Goal: Task Accomplishment & Management: Manage account settings

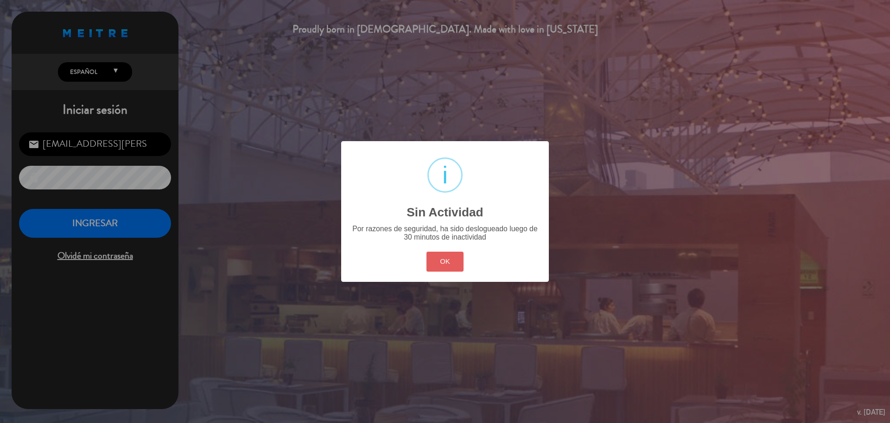
click at [450, 261] on button "OK" at bounding box center [446, 261] width 38 height 20
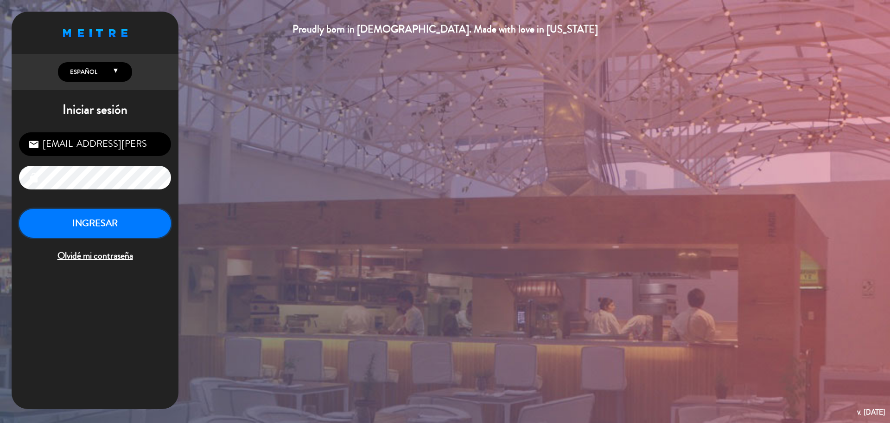
click at [115, 230] on button "INGRESAR" at bounding box center [95, 223] width 152 height 29
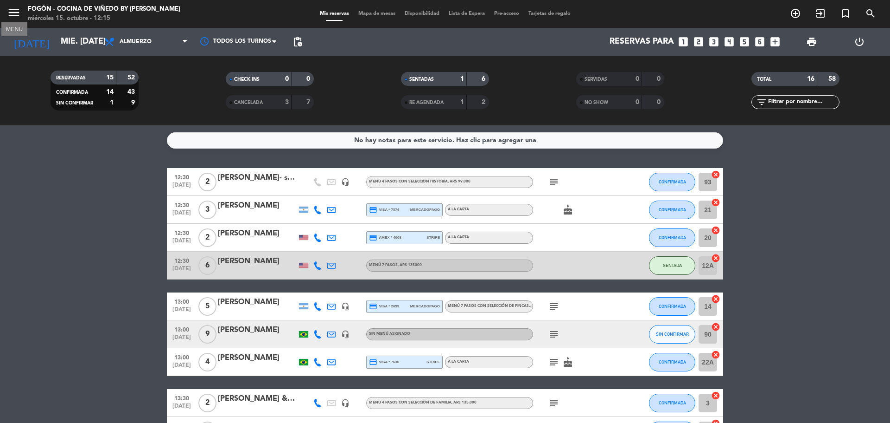
click at [14, 12] on icon "menu" at bounding box center [14, 13] width 14 height 14
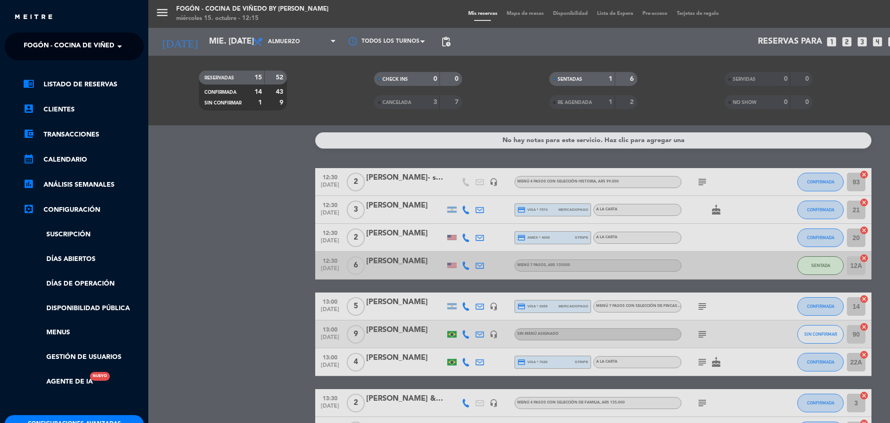
click at [38, 41] on span "Fogón - Cocina de viñedo by [PERSON_NAME]" at bounding box center [105, 46] width 162 height 19
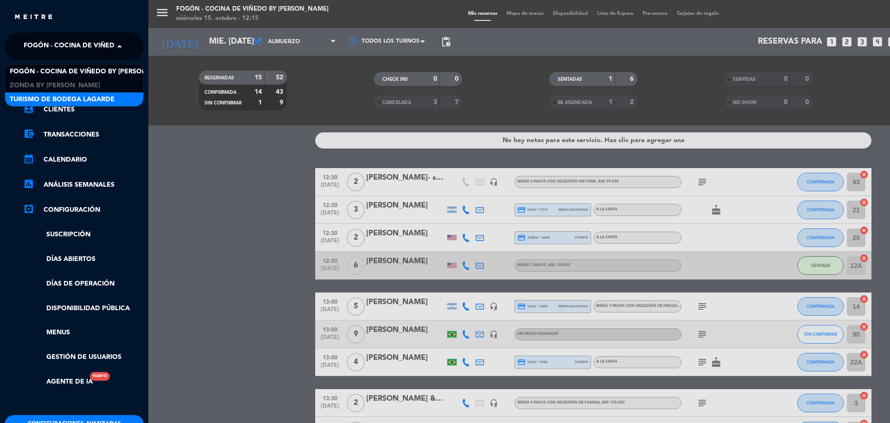
click at [45, 101] on span "Turismo de Bodega Lagarde" at bounding box center [62, 99] width 105 height 11
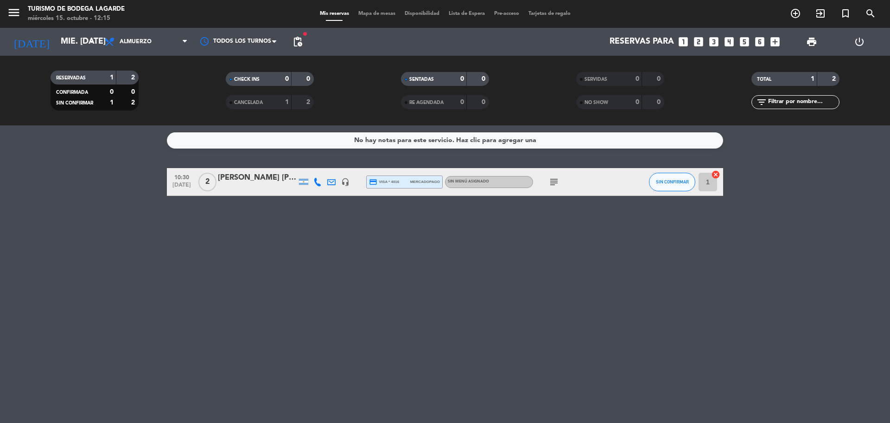
click at [555, 182] on icon "subject" at bounding box center [554, 181] width 11 height 11
click at [263, 184] on div at bounding box center [257, 187] width 79 height 7
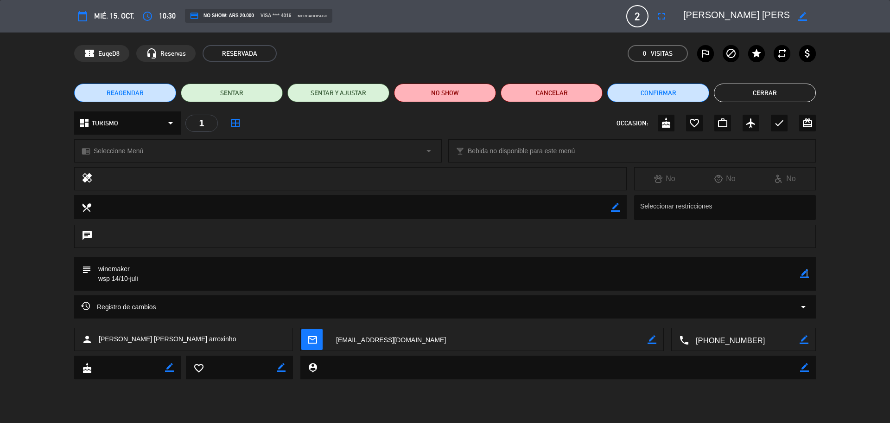
drag, startPoint x: 807, startPoint y: 273, endPoint x: 789, endPoint y: 275, distance: 17.4
click at [807, 273] on icon "border_color" at bounding box center [805, 273] width 9 height 9
click at [782, 275] on textarea at bounding box center [445, 273] width 709 height 33
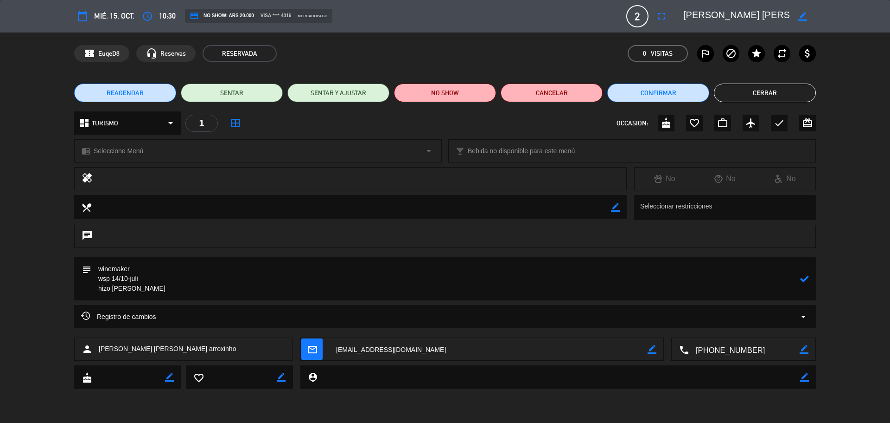
type textarea "winemaker wsp 14/10-juli hizo [PERSON_NAME]"
click at [801, 277] on icon at bounding box center [805, 278] width 9 height 9
click at [778, 90] on button "Cerrar" at bounding box center [765, 92] width 102 height 19
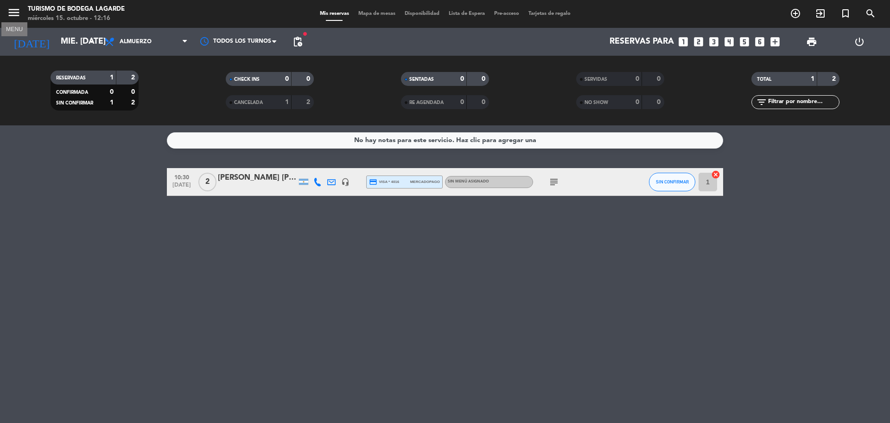
click at [13, 6] on icon "menu" at bounding box center [14, 13] width 14 height 14
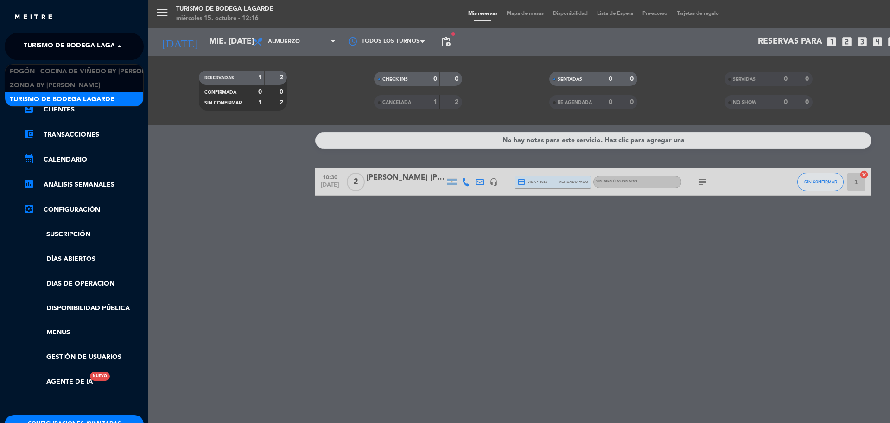
click at [45, 41] on span "Turismo de Bodega Lagarde" at bounding box center [76, 46] width 105 height 19
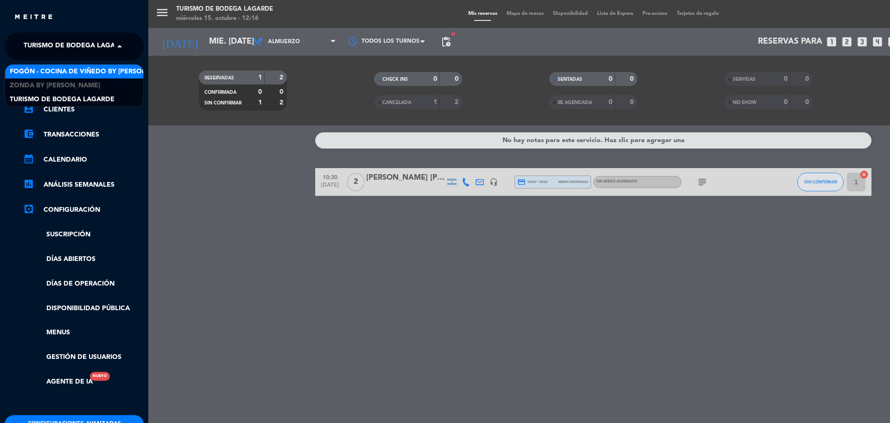
click at [51, 71] on span "Fogón - Cocina de viñedo by [PERSON_NAME]" at bounding box center [91, 71] width 162 height 11
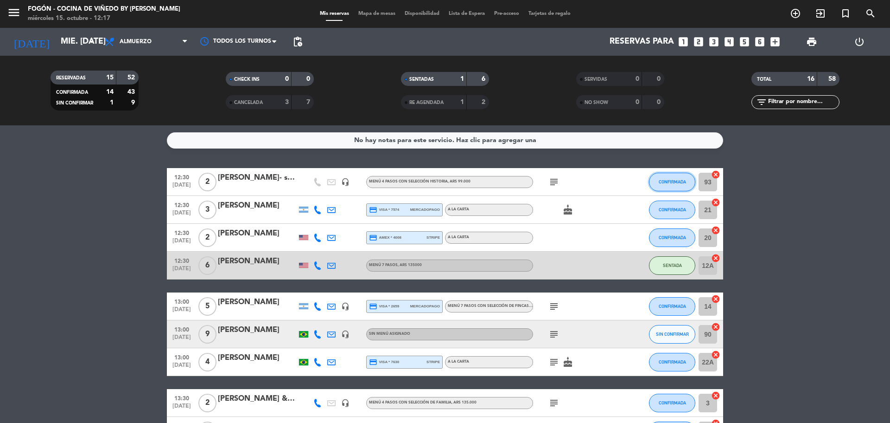
click at [670, 182] on span "CONFIRMADA" at bounding box center [672, 181] width 27 height 5
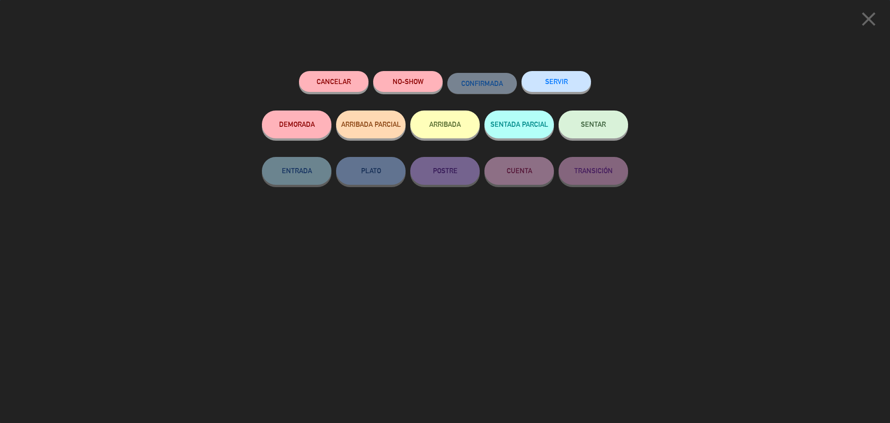
click at [590, 121] on button "SENTAR" at bounding box center [594, 124] width 70 height 28
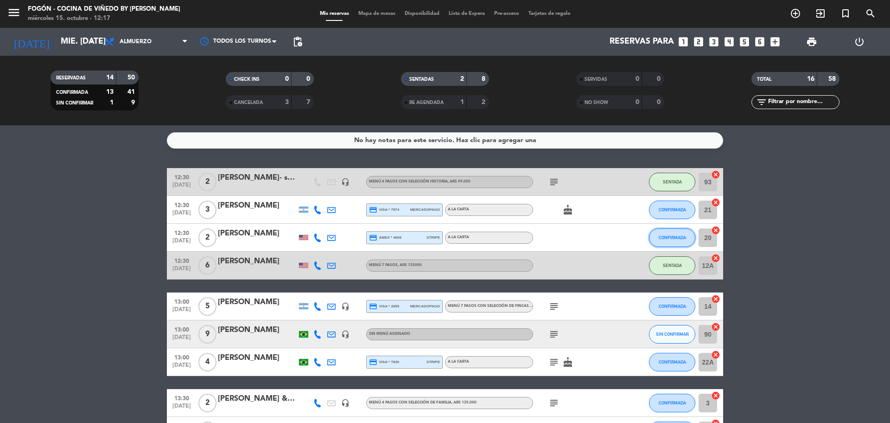
click at [659, 237] on span "CONFIRMADA" at bounding box center [672, 237] width 27 height 5
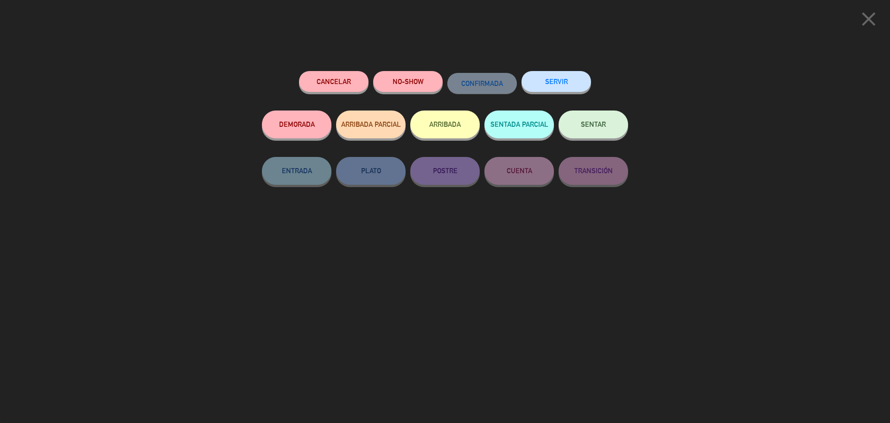
click at [592, 135] on button "SENTAR" at bounding box center [594, 124] width 70 height 28
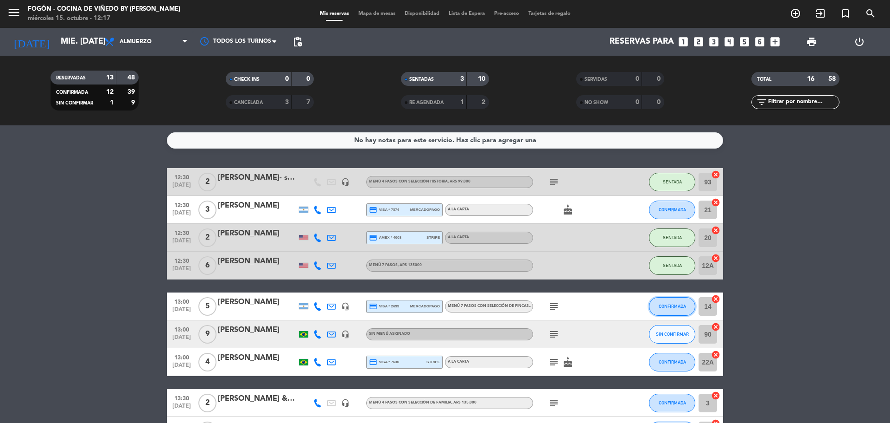
click at [680, 303] on span "CONFIRMADA" at bounding box center [672, 305] width 27 height 5
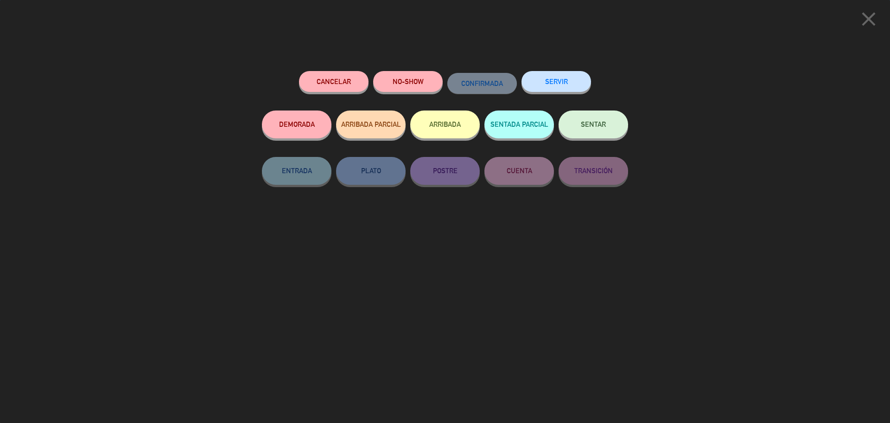
click at [598, 129] on button "SENTAR" at bounding box center [594, 124] width 70 height 28
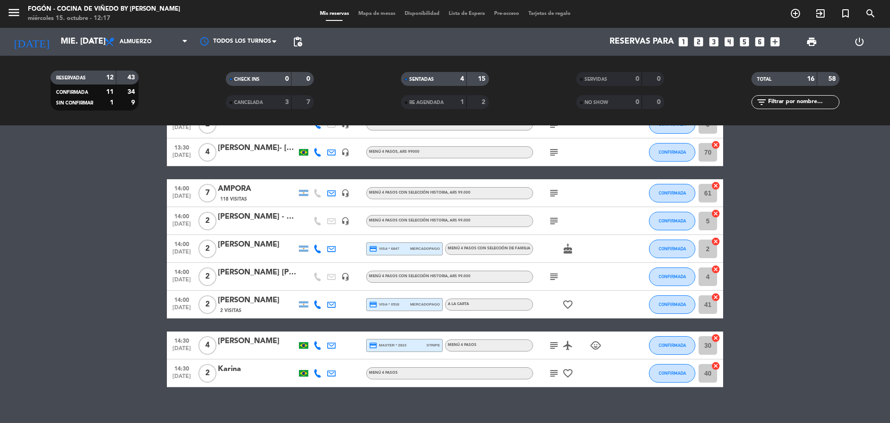
scroll to position [289, 0]
